Goal: Find specific page/section: Find specific page/section

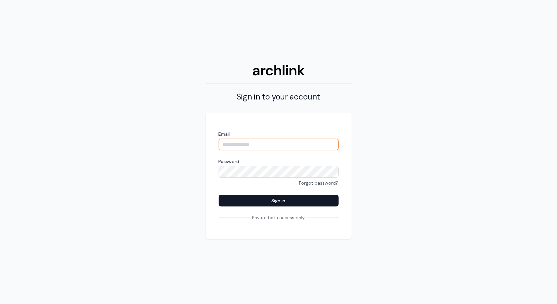
click at [261, 143] on input "Email" at bounding box center [279, 145] width 120 height 12
type input "**********"
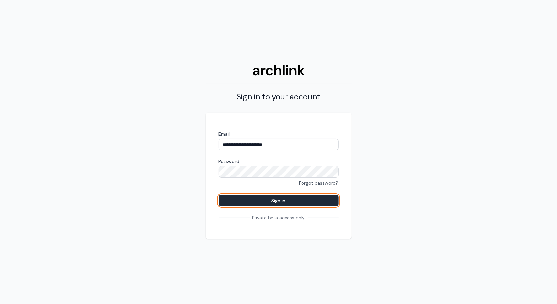
click at [279, 201] on button "Sign in" at bounding box center [279, 201] width 120 height 12
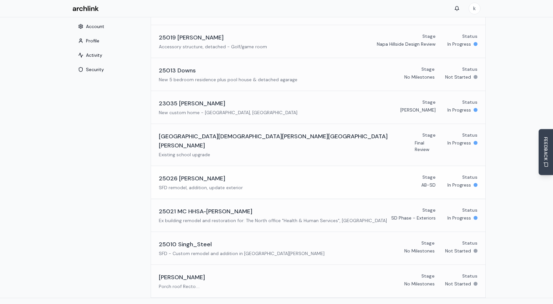
scroll to position [47, 0]
click at [209, 206] on h3 "25021 MC HHSA-[PERSON_NAME]" at bounding box center [205, 210] width 93 height 9
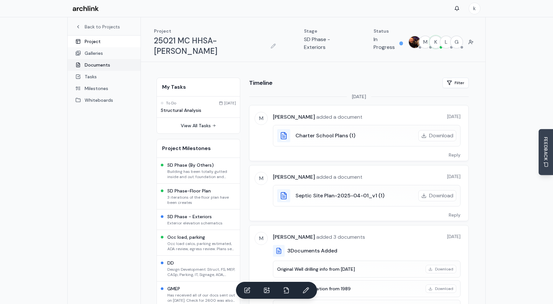
click at [92, 65] on link "Documents" at bounding box center [104, 65] width 73 height 12
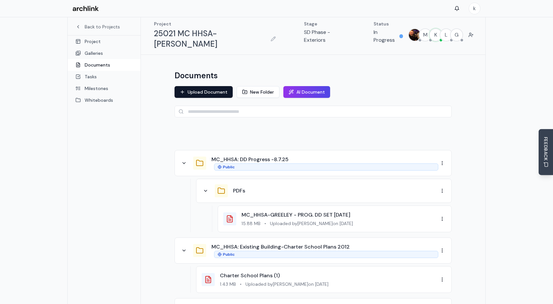
scroll to position [22, 0]
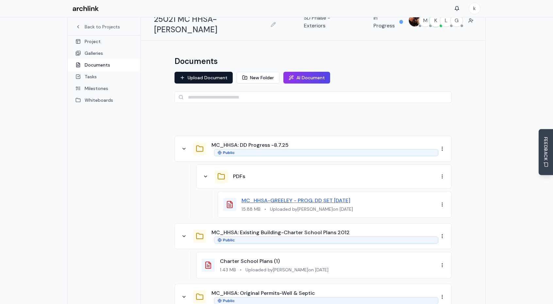
click at [302, 197] on link "MC_HHSA-GREELEY - PROG. DD SET [DATE]" at bounding box center [295, 200] width 109 height 7
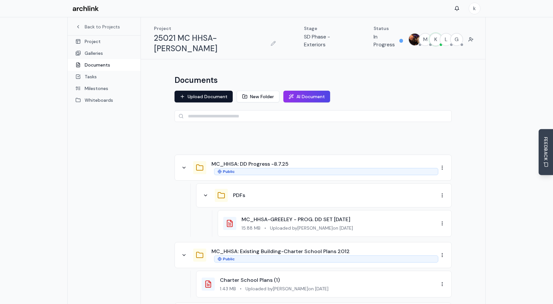
scroll to position [0, 0]
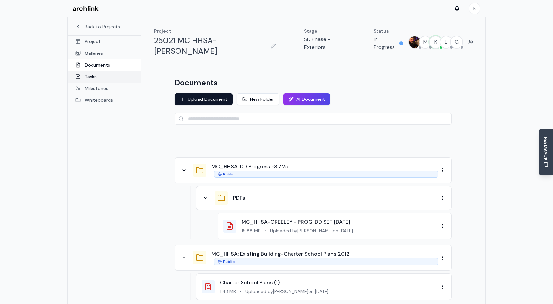
click at [90, 75] on link "Tasks" at bounding box center [104, 77] width 73 height 12
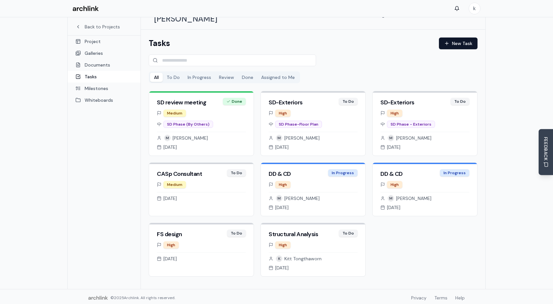
scroll to position [34, 0]
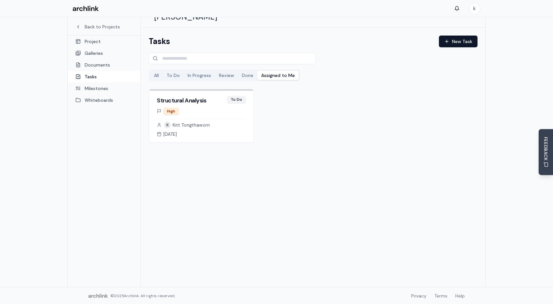
click at [280, 71] on button "Assigned to Me" at bounding box center [277, 75] width 41 height 9
click at [308, 233] on div "Tasks New Task All To Do In Progress Review Done Assigned to Me Structural Anal…" at bounding box center [313, 158] width 344 height 260
click at [90, 41] on link "Project" at bounding box center [104, 42] width 73 height 12
